Goal: Contribute content: Add original content to the website for others to see

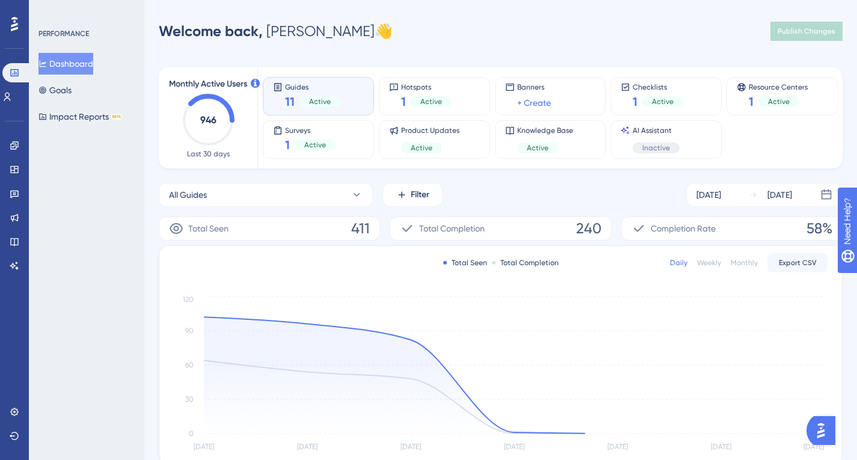
click at [683, 35] on div "Welcome back, [PERSON_NAME] 👋 Publish Changes" at bounding box center [501, 31] width 684 height 24
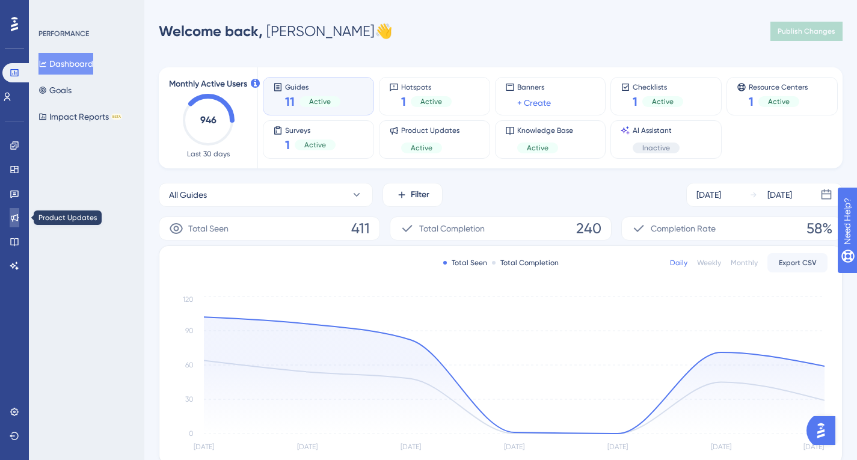
click at [19, 212] on link at bounding box center [15, 217] width 10 height 19
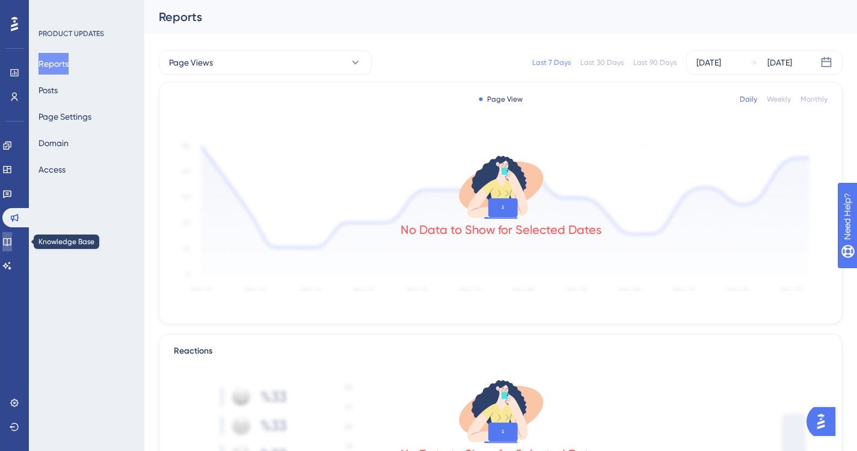
click at [12, 244] on link at bounding box center [7, 241] width 10 height 19
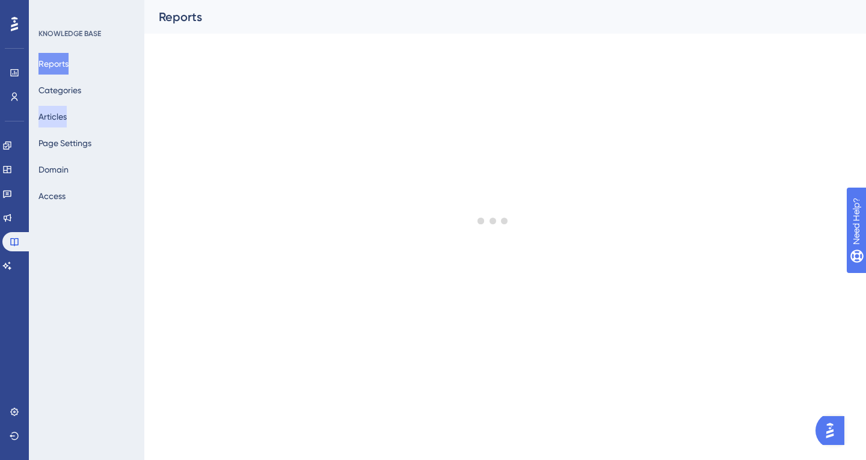
click at [67, 121] on button "Articles" at bounding box center [52, 117] width 28 height 22
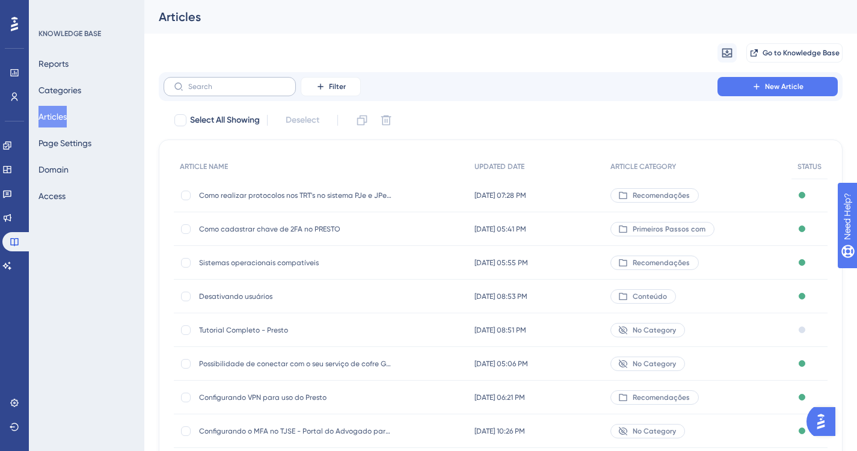
click at [245, 94] on label at bounding box center [230, 86] width 132 height 19
click at [245, 91] on input "text" at bounding box center [236, 86] width 97 height 8
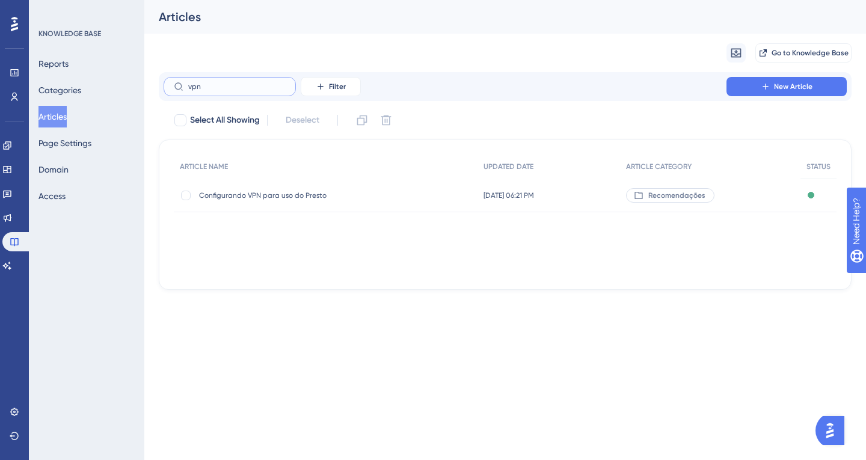
type input "vpn"
click at [264, 200] on div "Configurando VPN para uso do Presto Configurando VPN para uso do Presto" at bounding box center [295, 196] width 192 height 34
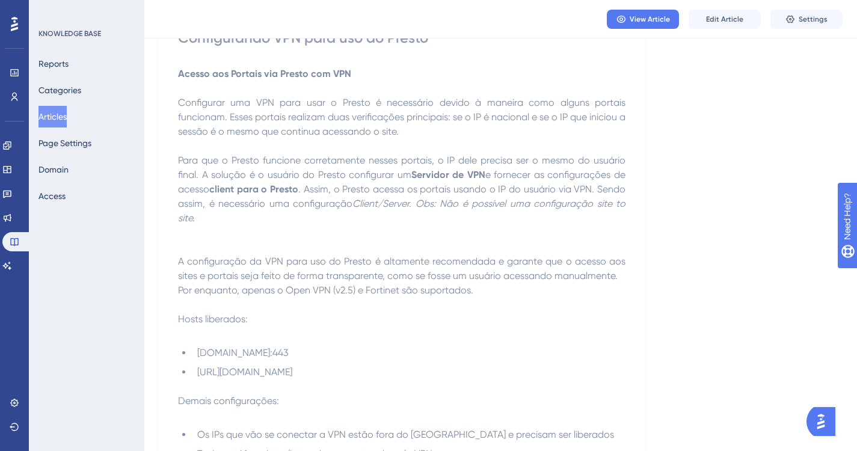
scroll to position [125, 0]
click at [740, 15] on span "Edit Article" at bounding box center [724, 19] width 37 height 10
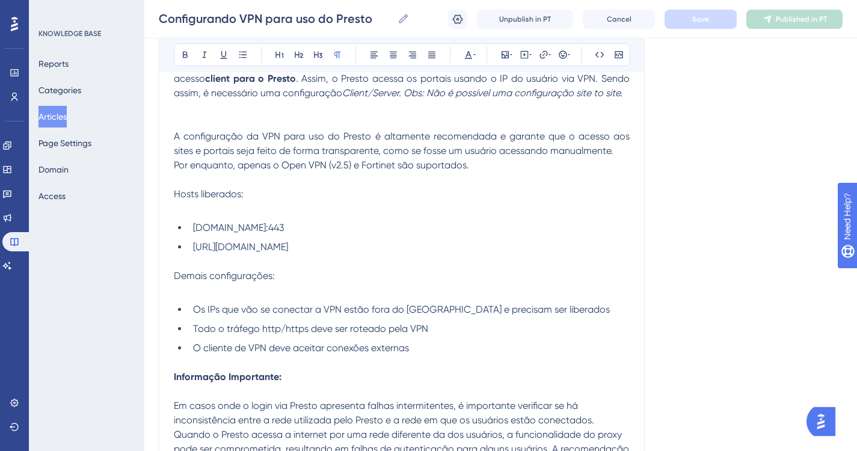
scroll to position [297, 0]
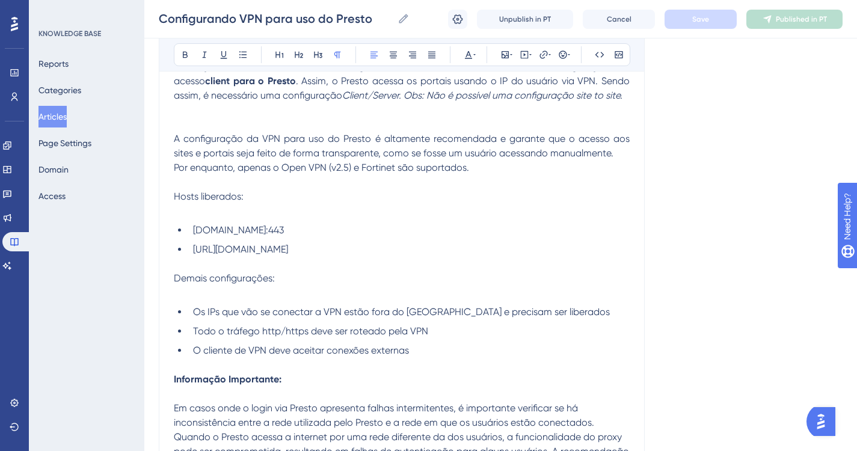
click at [397, 171] on span "Por enquanto, apenas o Open VPN (v2.5) e Fortinet são suportados." at bounding box center [321, 167] width 295 height 11
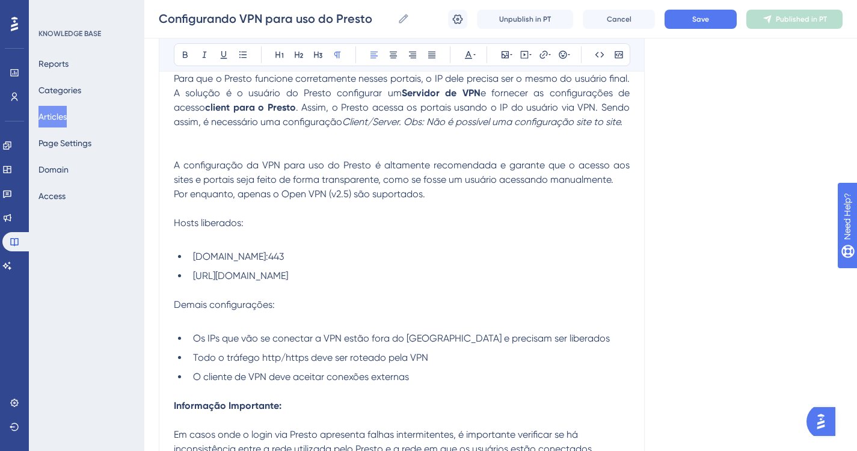
scroll to position [266, 0]
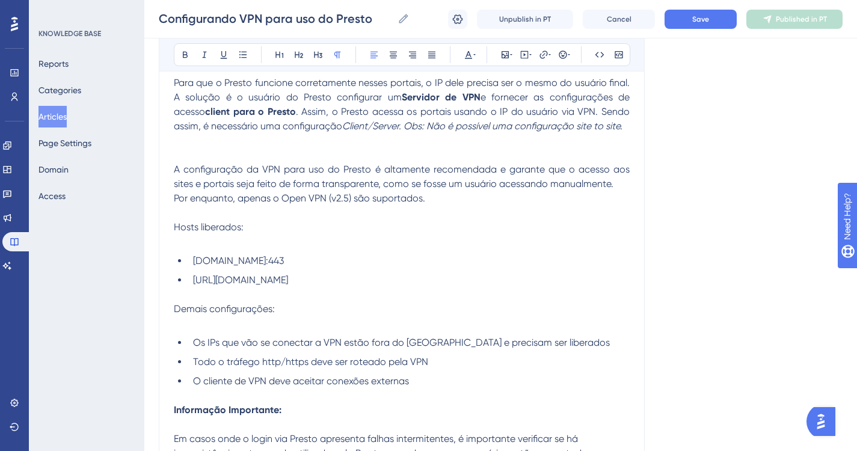
click at [710, 31] on div "Configurando VPN para uso do Presto Configurando VPN para uso do Presto Unpubli…" at bounding box center [500, 19] width 713 height 38
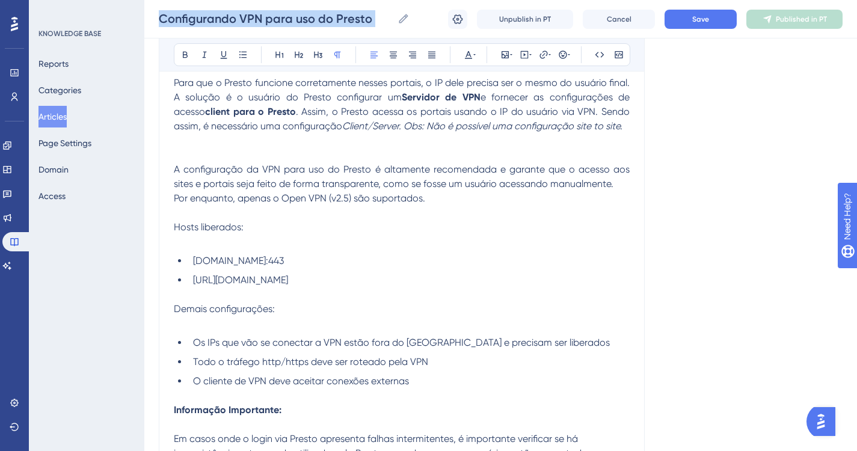
click at [710, 31] on div "Configurando VPN para uso do Presto Configurando VPN para uso do Presto Unpubli…" at bounding box center [500, 19] width 713 height 38
click at [712, 24] on button "Save" at bounding box center [701, 19] width 72 height 19
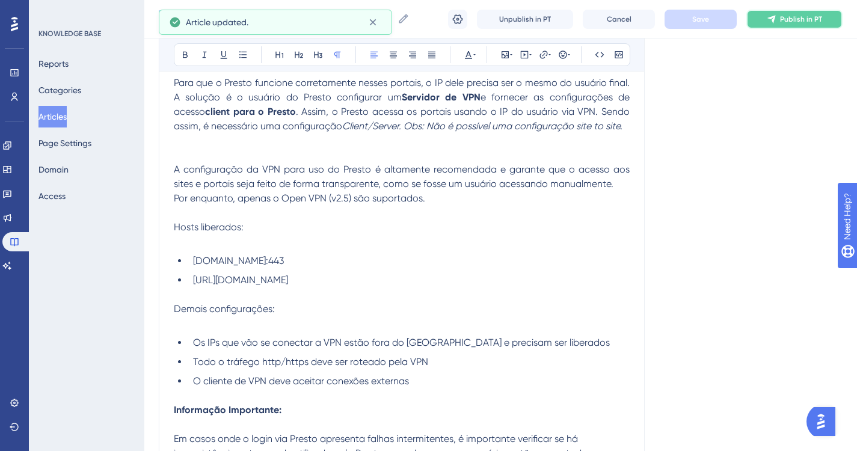
click at [793, 18] on span "Publish in PT" at bounding box center [801, 19] width 42 height 10
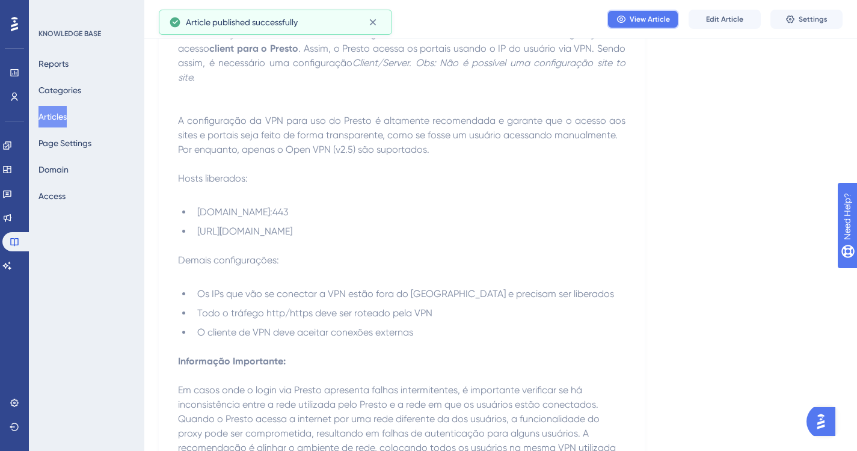
click at [635, 22] on span "View Article" at bounding box center [650, 19] width 40 height 10
